Goal: Transaction & Acquisition: Purchase product/service

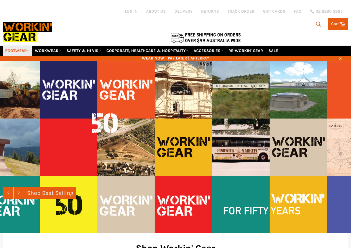
click at [15, 49] on link "FOOTWEAR" at bounding box center [17, 51] width 29 height 10
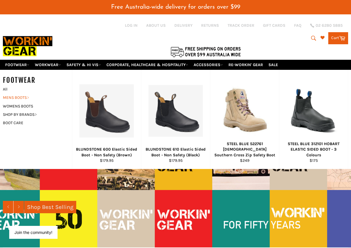
click at [15, 97] on link "MENS BOOTS" at bounding box center [33, 97] width 66 height 8
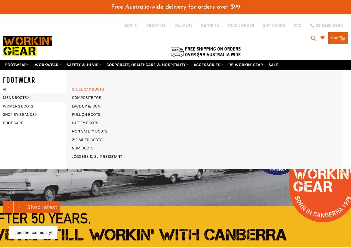
click at [89, 89] on link "STEEL CAP BOOTS" at bounding box center [88, 89] width 38 height 8
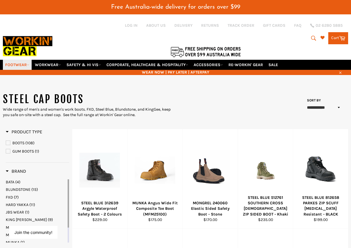
click at [14, 63] on link "FOOTWEAR" at bounding box center [17, 65] width 29 height 10
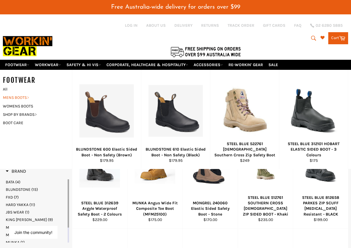
click at [18, 97] on link "MENS BOOTS" at bounding box center [33, 97] width 66 height 8
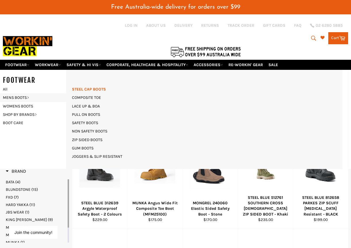
click at [88, 89] on link "STEEL CAP BOOTS" at bounding box center [89, 89] width 40 height 8
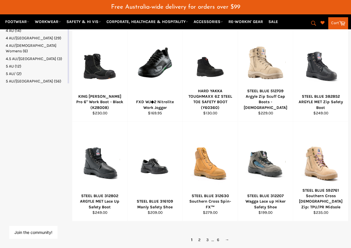
scroll to position [316, 0]
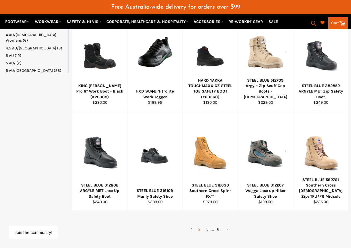
click at [199, 229] on link "2" at bounding box center [199, 229] width 8 height 8
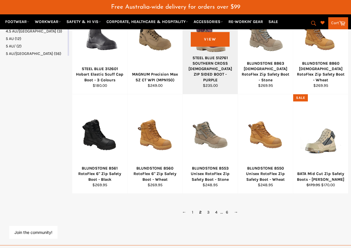
scroll to position [345, 0]
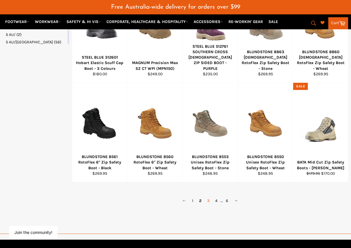
click at [208, 200] on link "3" at bounding box center [208, 201] width 8 height 8
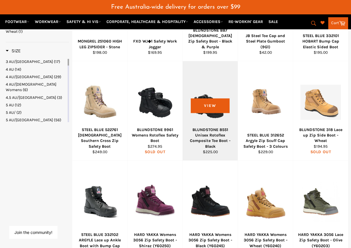
scroll to position [316, 0]
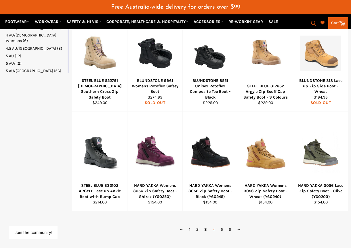
click at [213, 229] on link "4" at bounding box center [214, 229] width 8 height 8
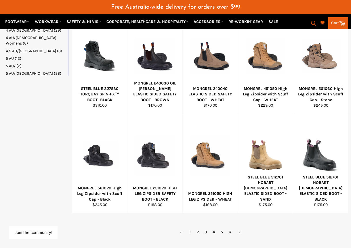
scroll to position [316, 0]
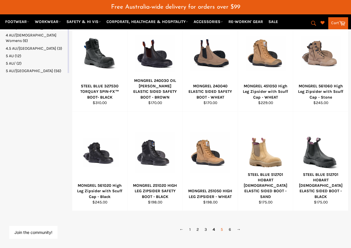
click at [221, 230] on link "5" at bounding box center [222, 229] width 8 height 8
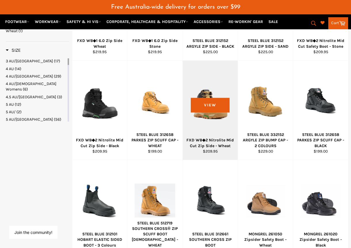
scroll to position [316, 0]
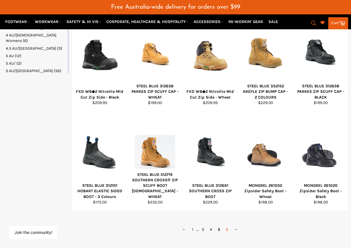
click at [225, 230] on link "6" at bounding box center [227, 229] width 8 height 8
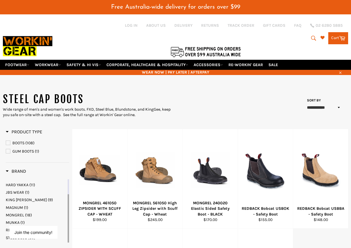
click at [18, 21] on div at bounding box center [118, 36] width 230 height 45
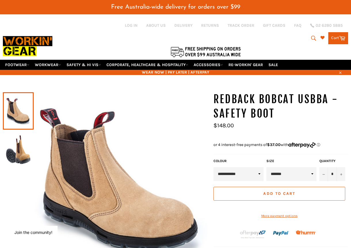
click at [18, 152] on img at bounding box center [18, 149] width 25 height 32
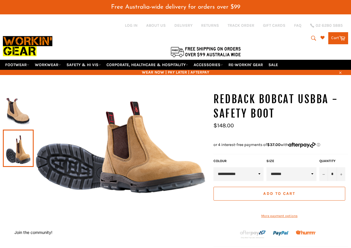
click at [20, 114] on img at bounding box center [18, 111] width 25 height 32
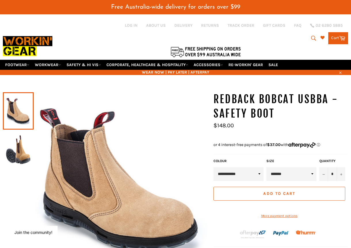
click at [9, 152] on img at bounding box center [18, 149] width 25 height 32
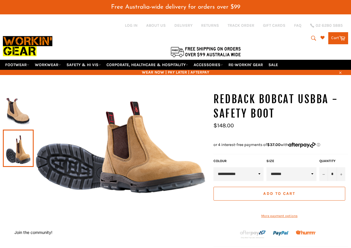
click at [16, 114] on img at bounding box center [18, 111] width 25 height 32
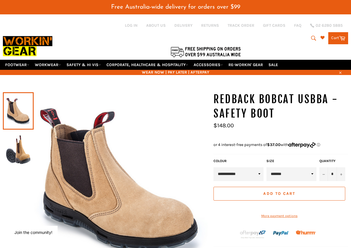
click at [248, 173] on select "**********" at bounding box center [238, 174] width 50 height 14
click at [248, 172] on select "**********" at bounding box center [238, 174] width 50 height 14
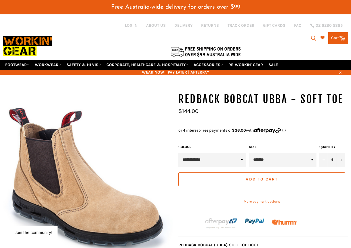
click at [221, 162] on select "**********" at bounding box center [212, 160] width 68 height 14
